Goal: Information Seeking & Learning: Understand process/instructions

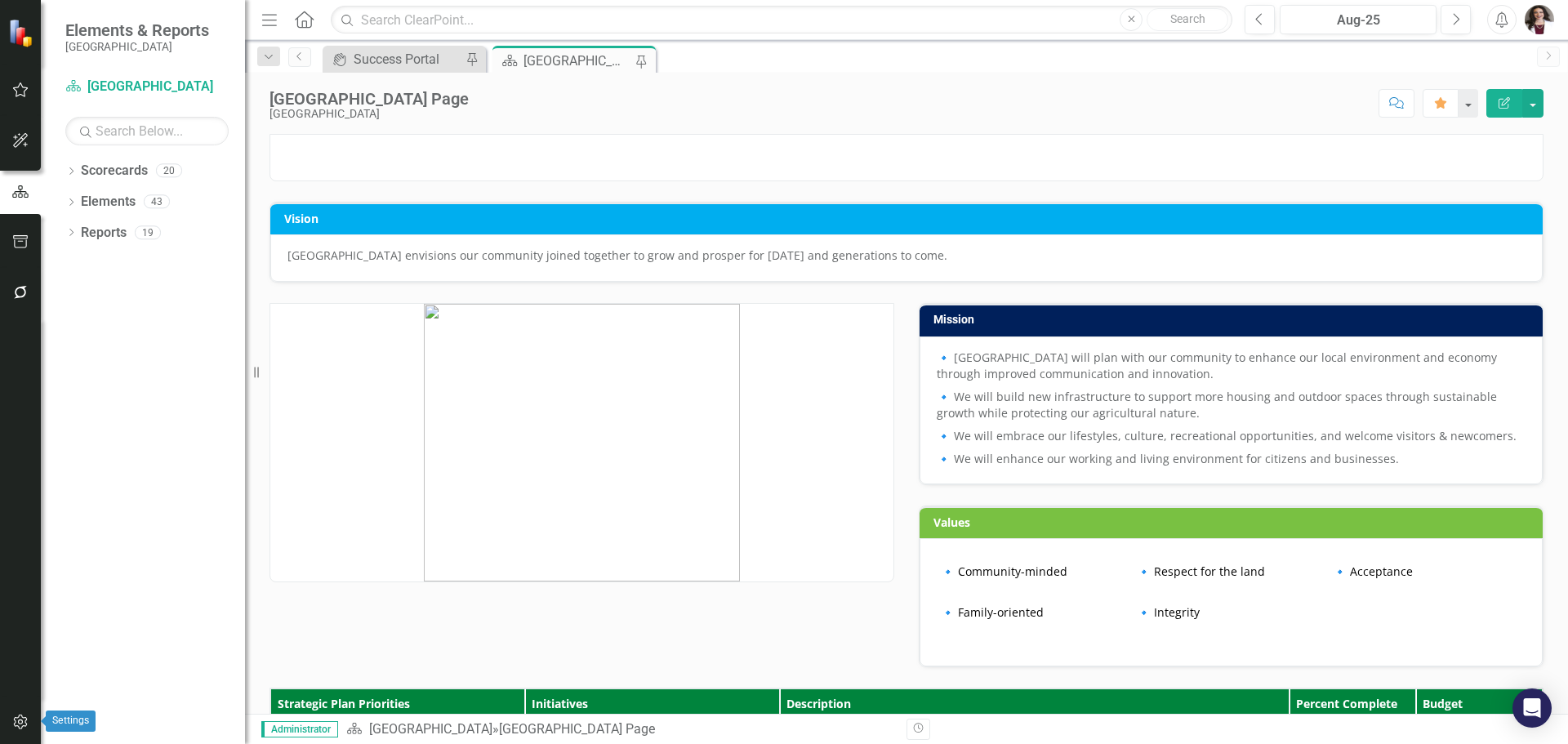
click at [17, 727] on icon "button" at bounding box center [21, 722] width 17 height 13
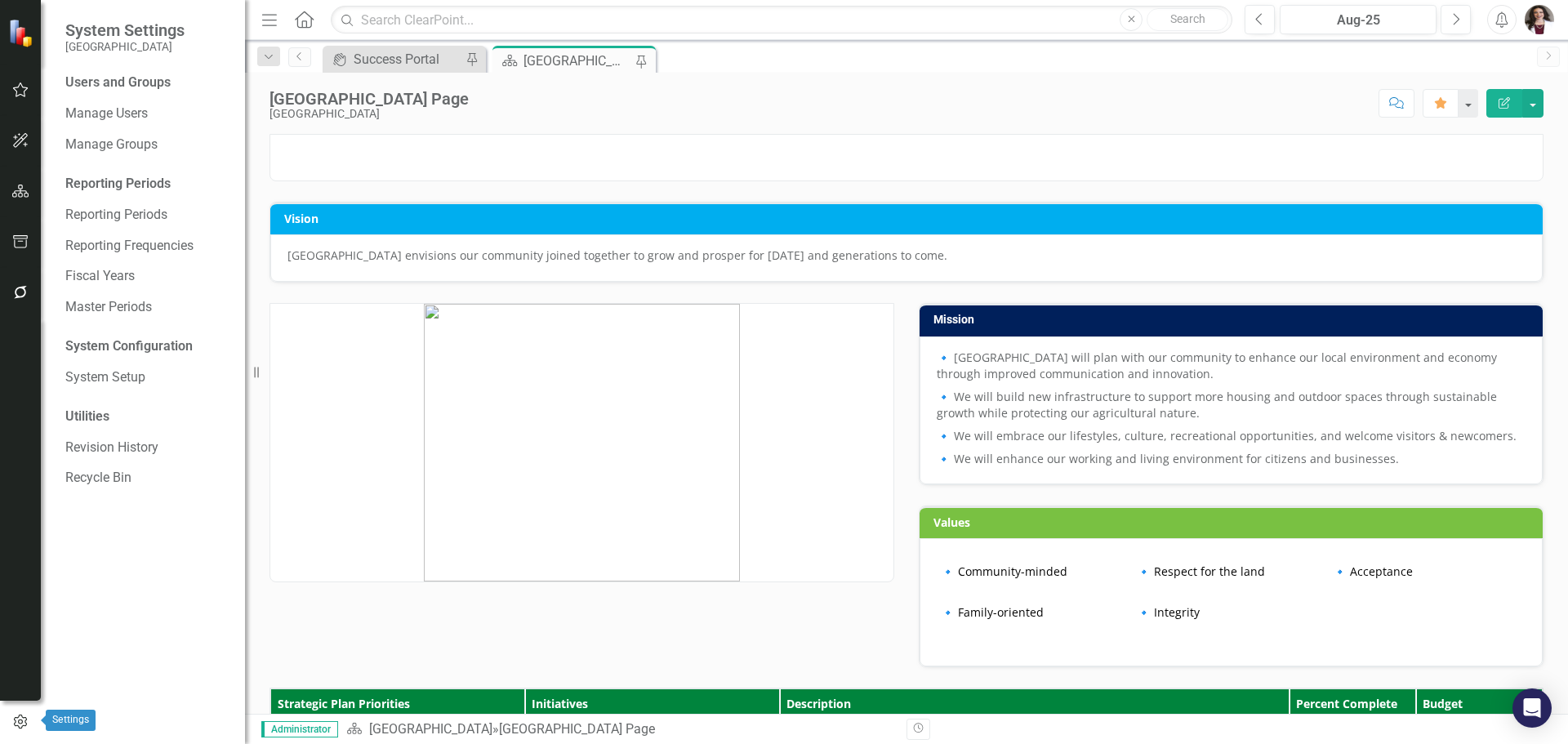
scroll to position [757, 0]
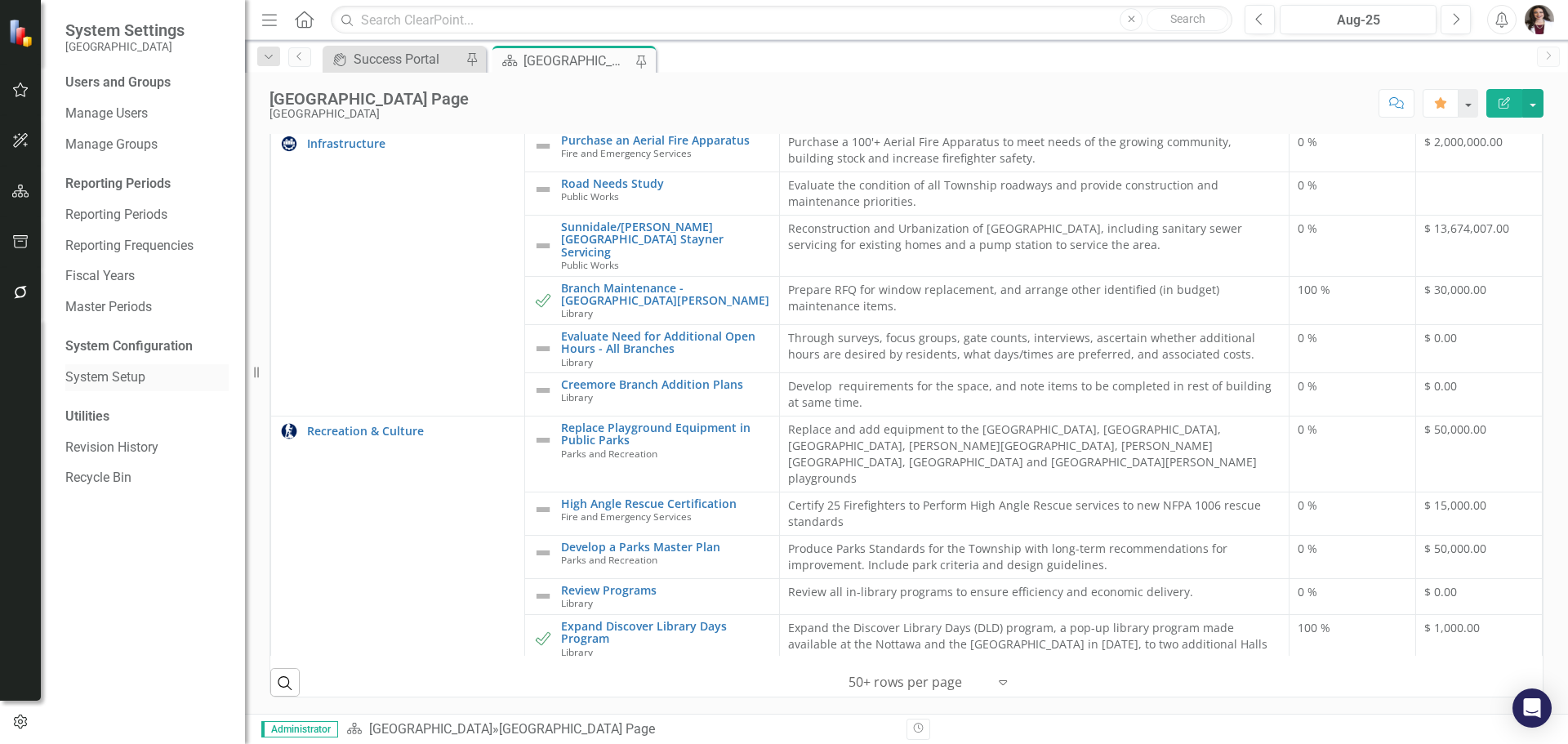
click at [144, 376] on link "System Setup" at bounding box center [147, 377] width 164 height 19
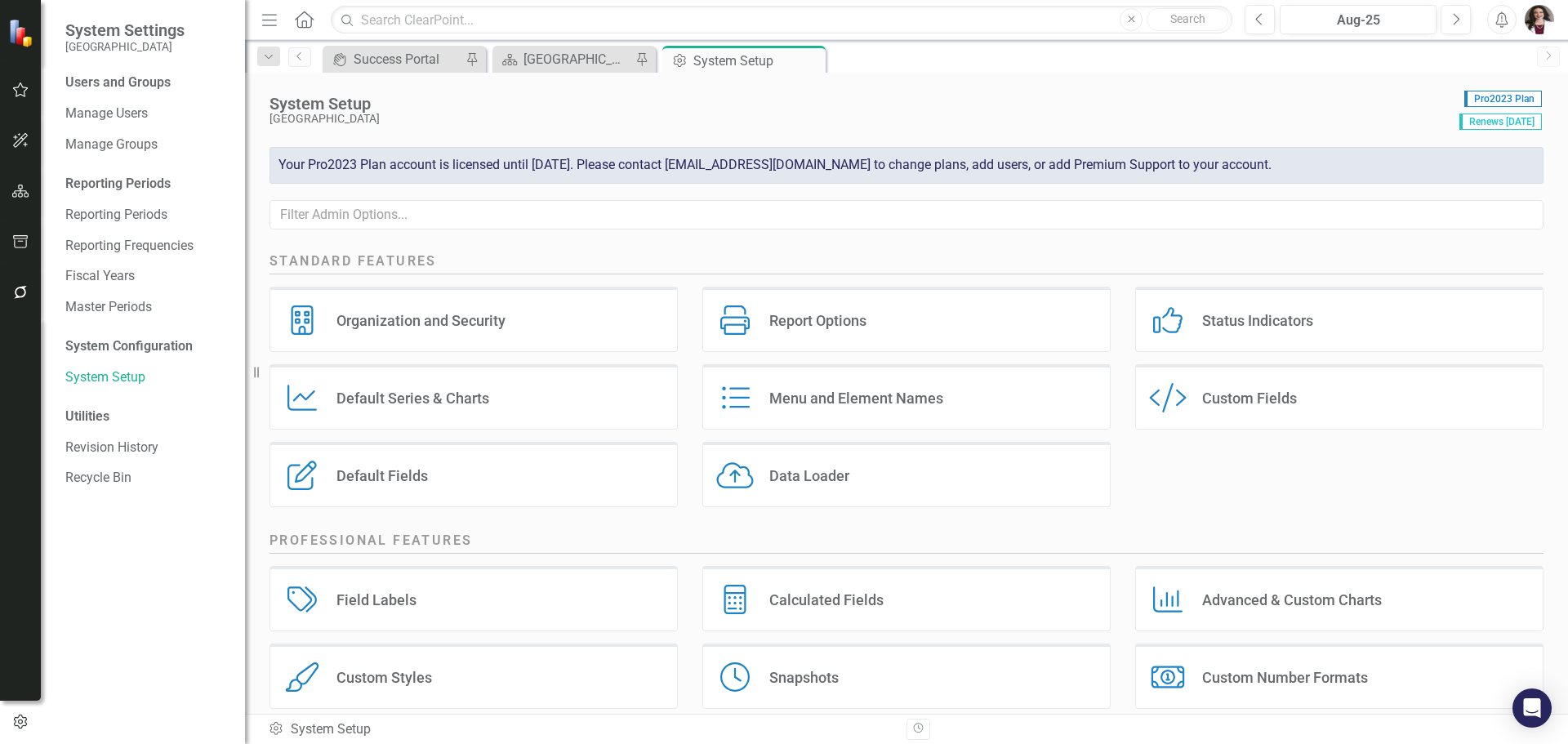
click at [801, 483] on div "Data Loader" at bounding box center [809, 475] width 80 height 19
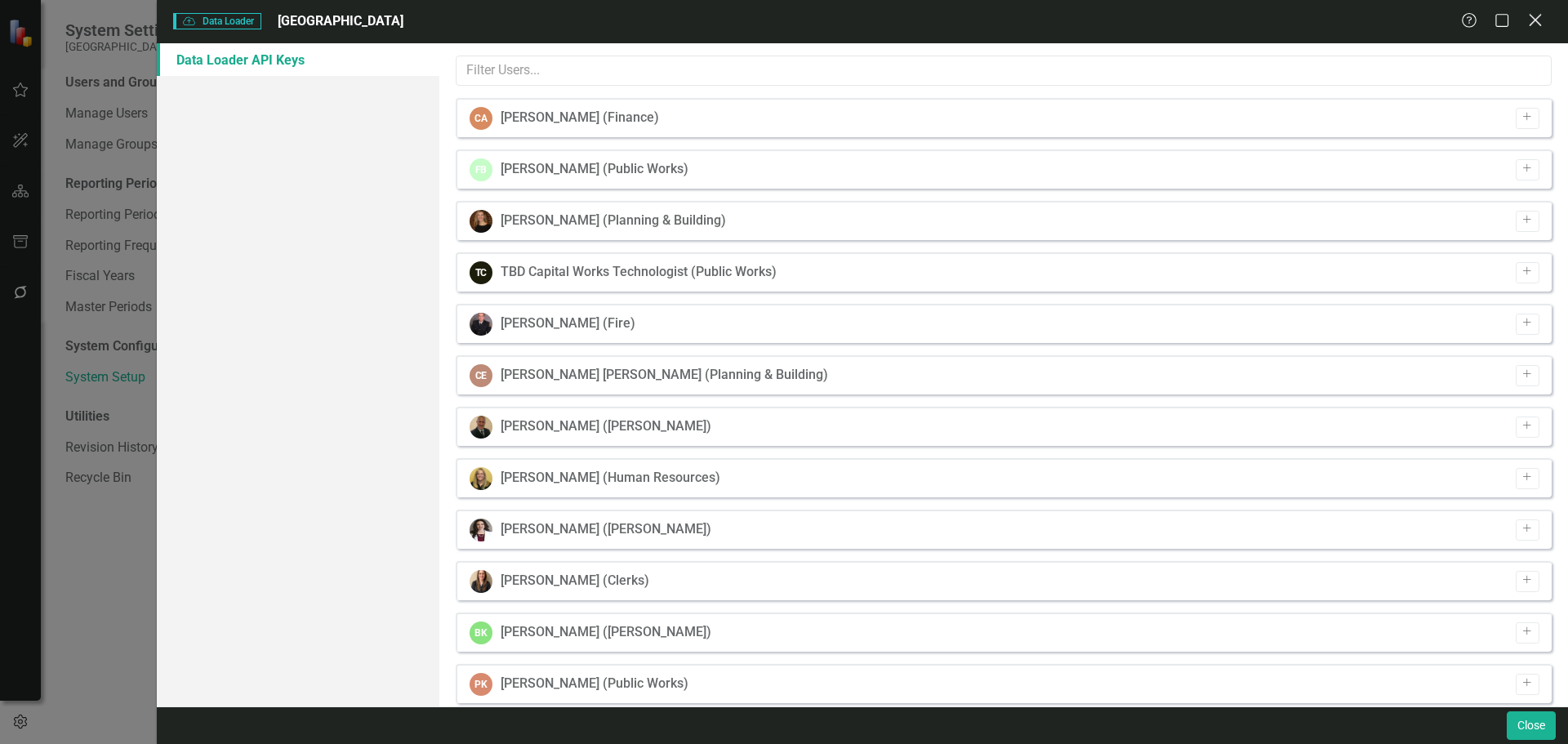
scroll to position [485, 0]
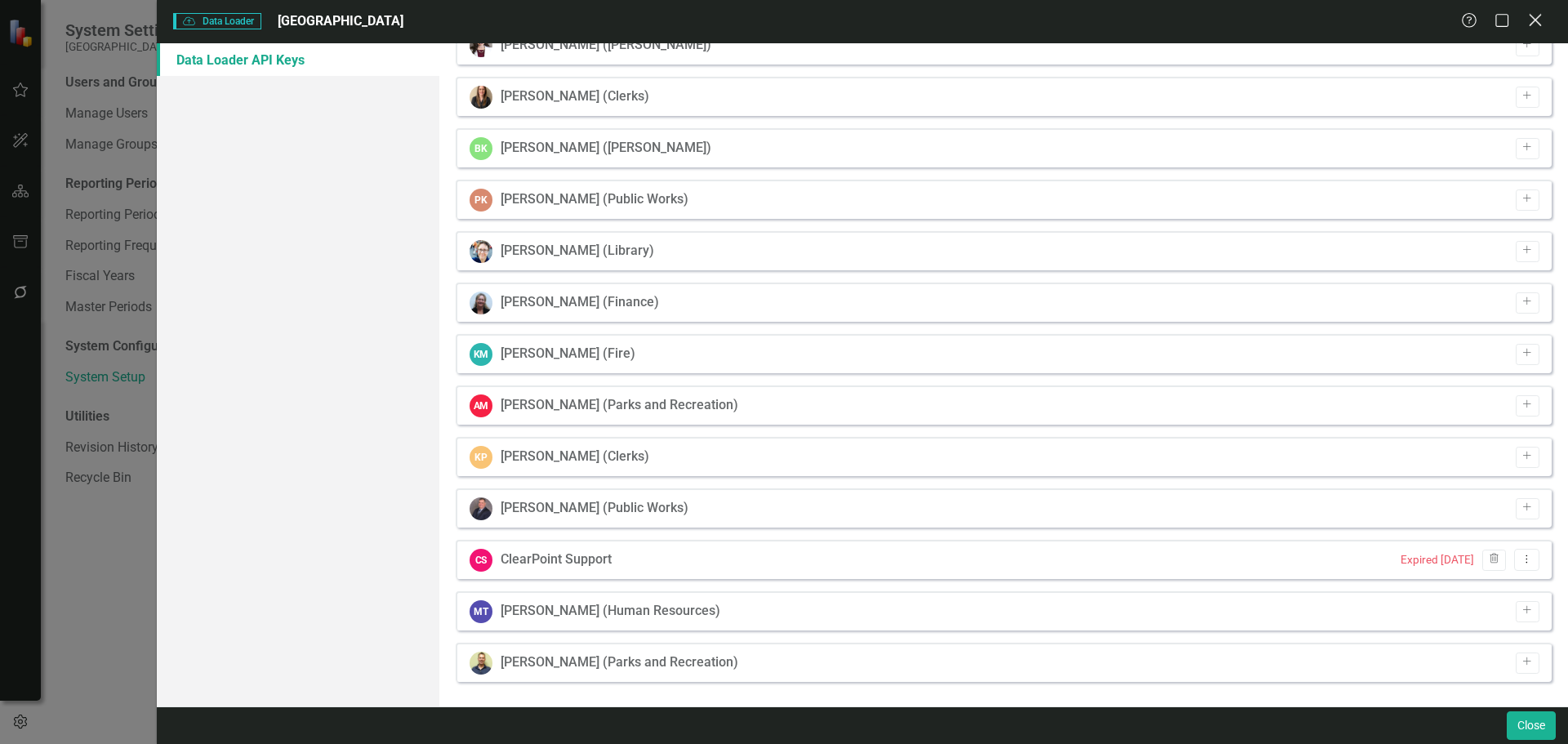
click at [1539, 27] on icon "Close" at bounding box center [1535, 20] width 21 height 16
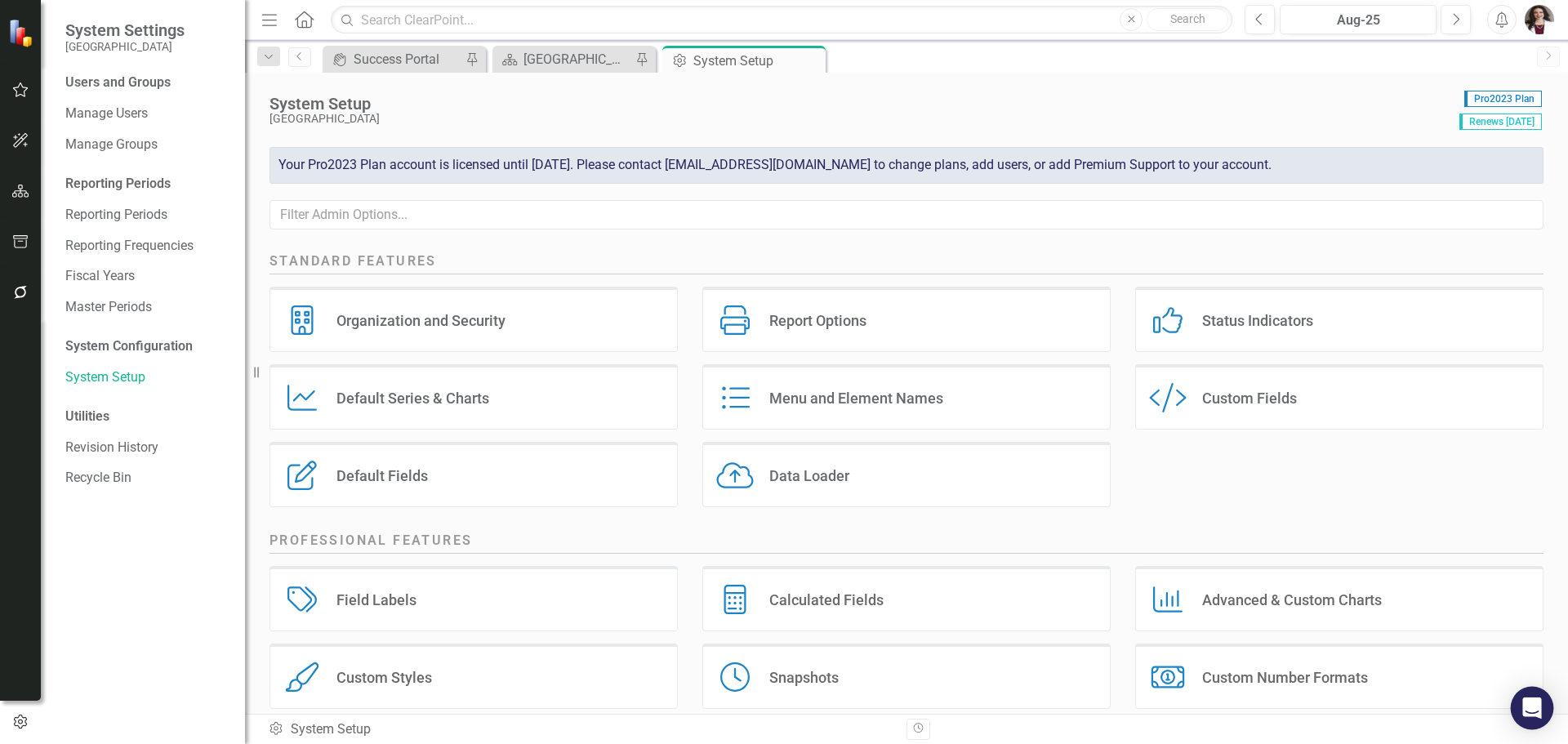
click at [1533, 701] on icon "Open Intercom Messenger" at bounding box center [1531, 708] width 19 height 22
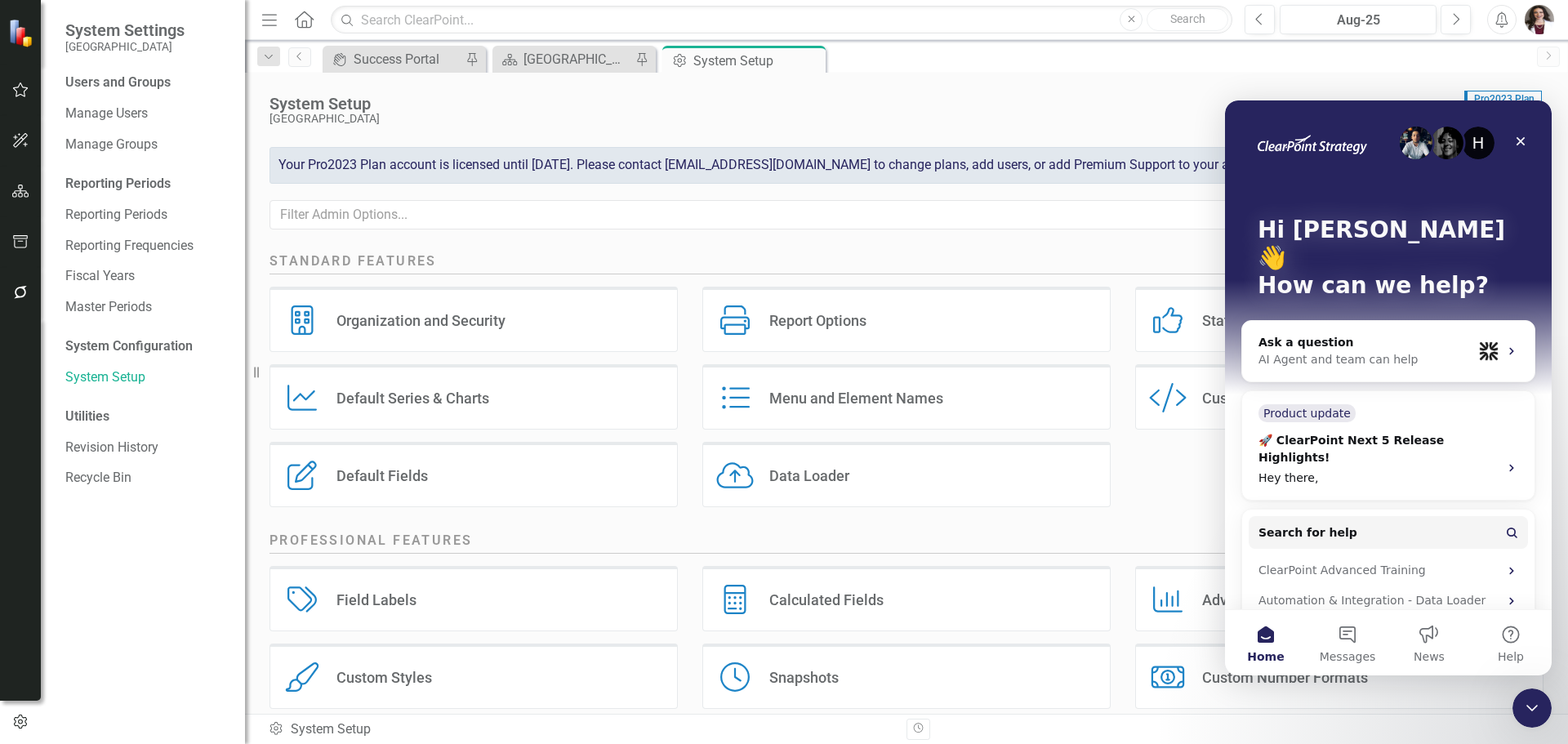
scroll to position [0, 0]
click at [1286, 525] on span "Search for help" at bounding box center [1307, 533] width 99 height 17
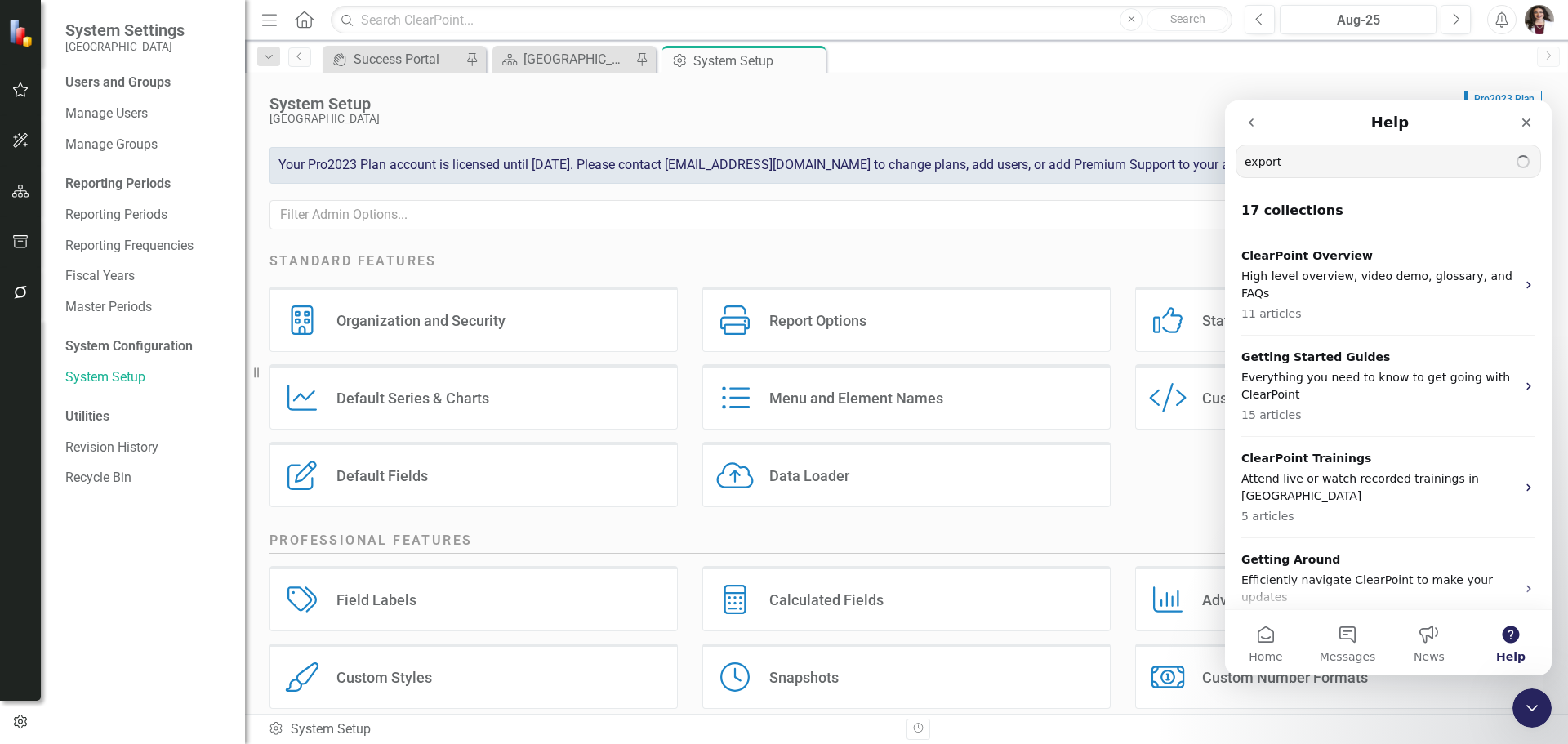
type input "export"
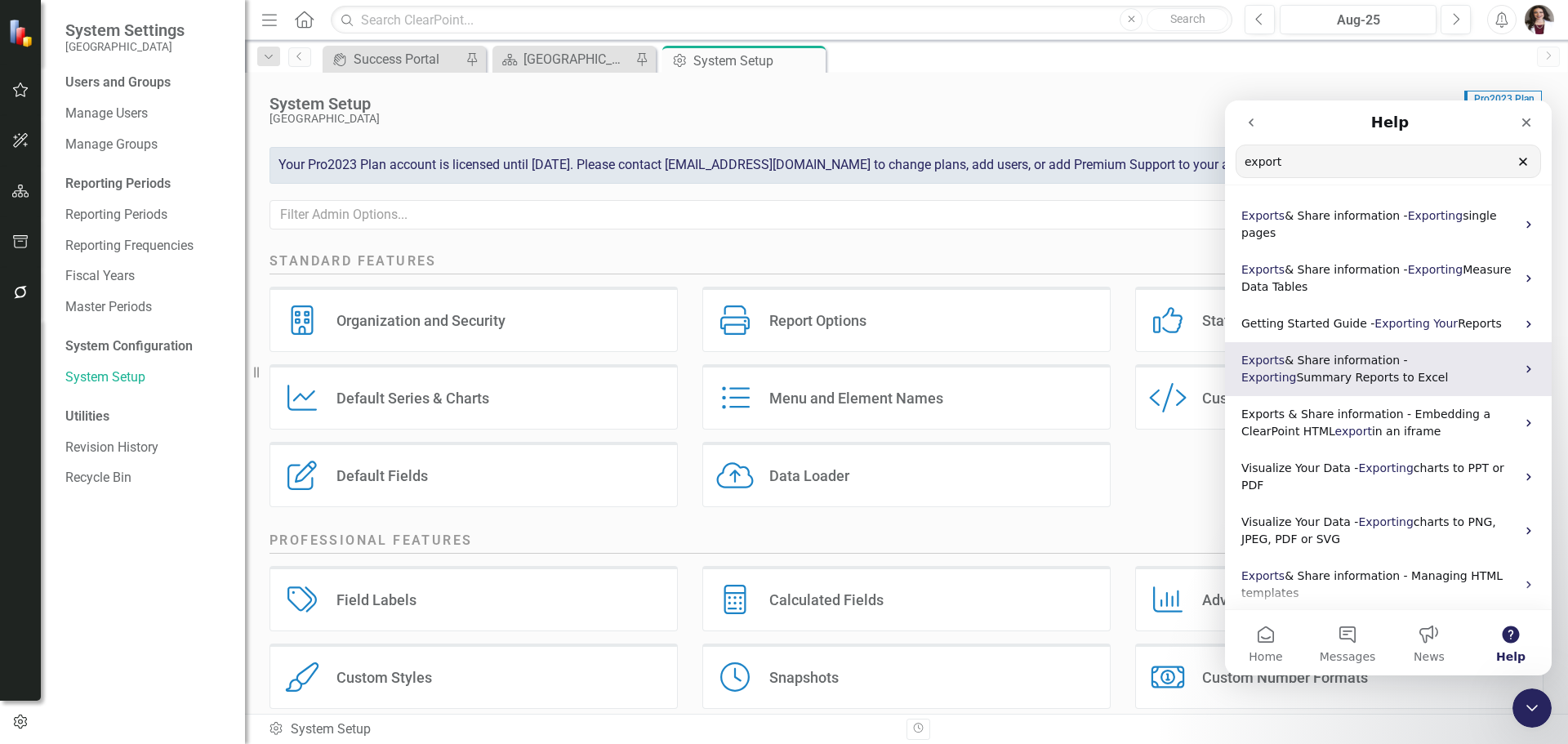
click at [1296, 371] on span "Summary Reports to Excel" at bounding box center [1372, 377] width 152 height 13
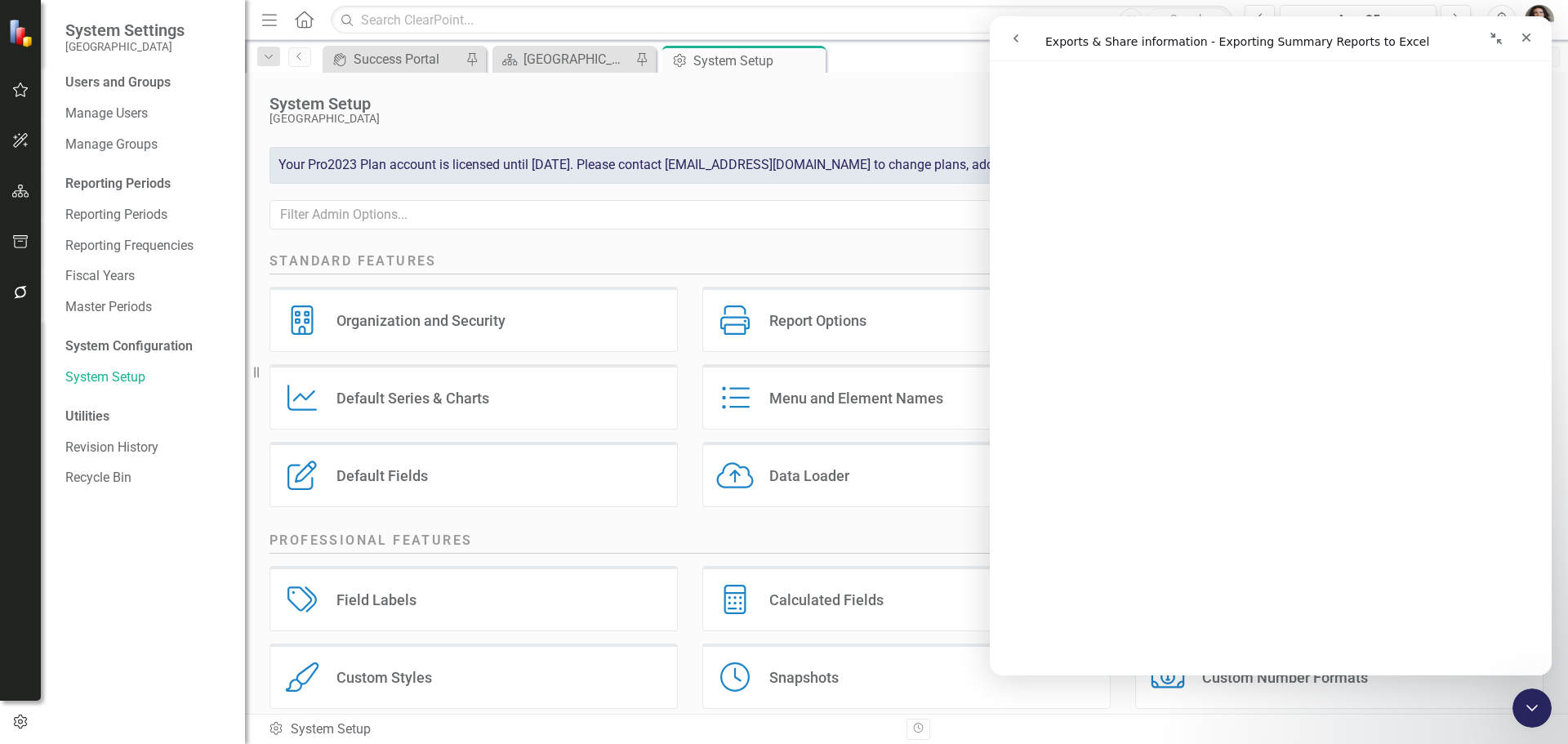
scroll to position [245, 0]
click at [1528, 712] on icon "Close Intercom Messenger" at bounding box center [1530, 706] width 20 height 20
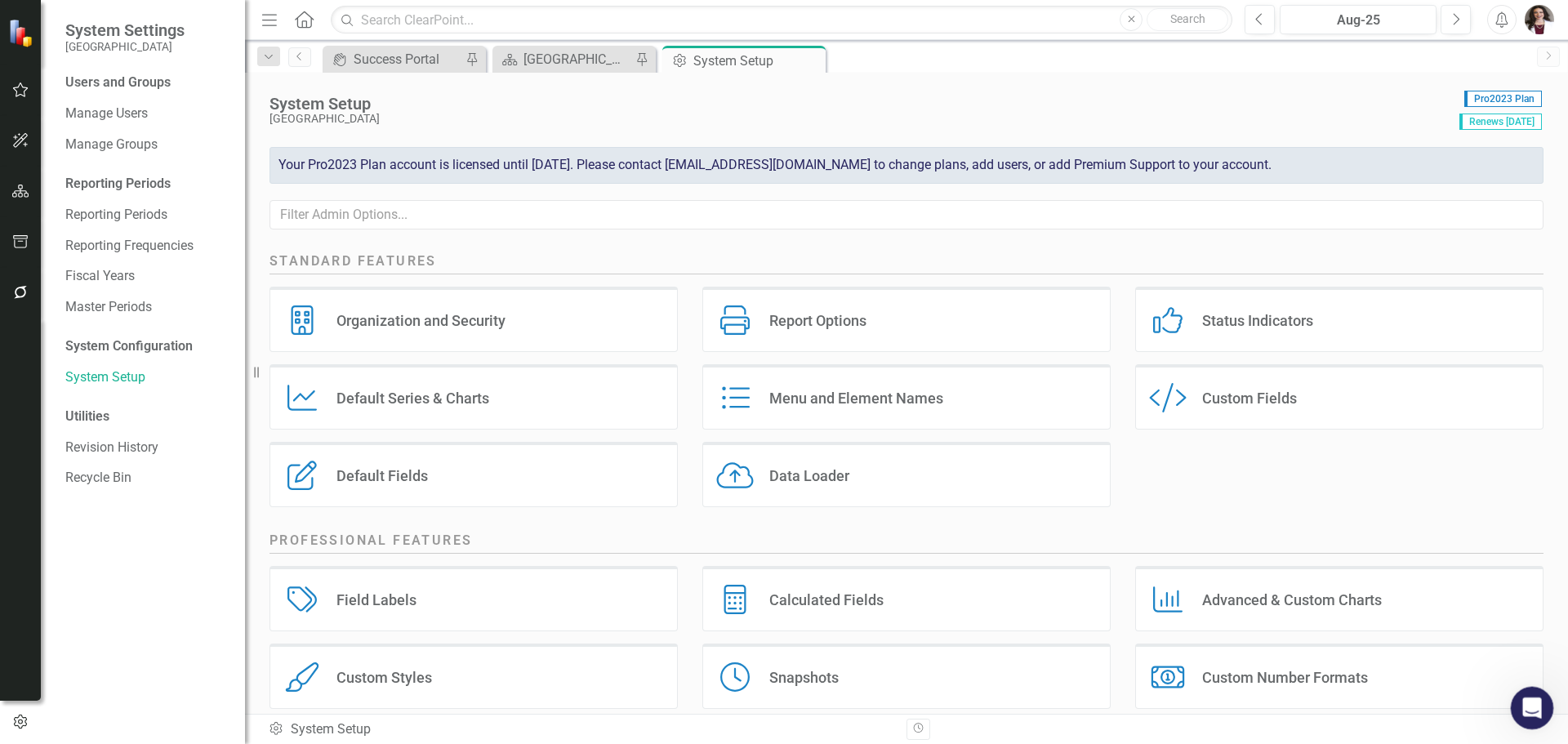
scroll to position [0, 0]
click at [1532, 696] on icon "Open Intercom Messenger" at bounding box center [1530, 706] width 27 height 27
